Goal: Information Seeking & Learning: Learn about a topic

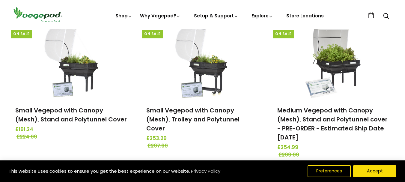
scroll to position [100, 0]
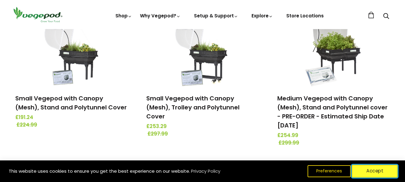
click at [371, 168] on button "Accept" at bounding box center [375, 171] width 46 height 13
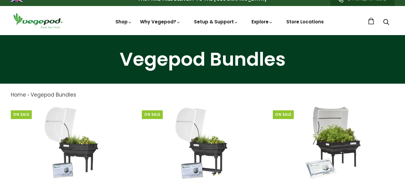
scroll to position [0, 0]
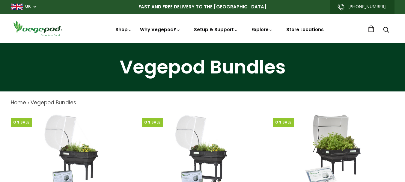
click at [307, 28] on link "Store Locations" at bounding box center [304, 29] width 37 height 6
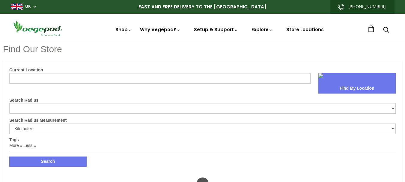
select select "m"
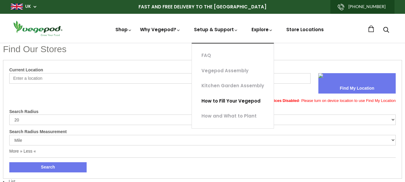
click at [226, 100] on link "How to Fill Your Vegepod" at bounding box center [233, 100] width 82 height 15
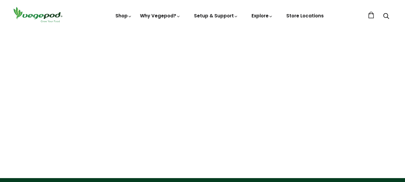
scroll to position [93, 0]
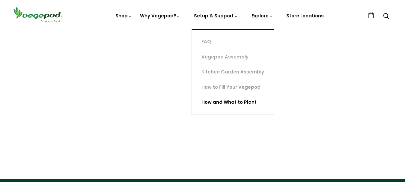
click at [231, 102] on link "How and What to Plant" at bounding box center [233, 102] width 82 height 15
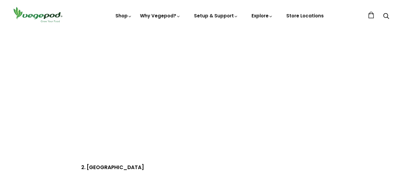
scroll to position [376, 0]
